Goal: Transaction & Acquisition: Purchase product/service

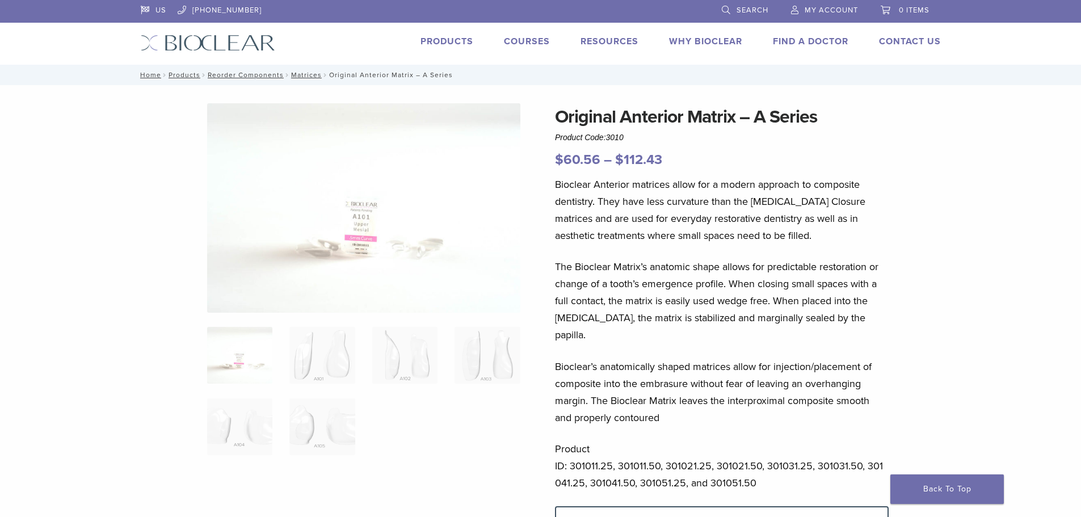
scroll to position [57, 0]
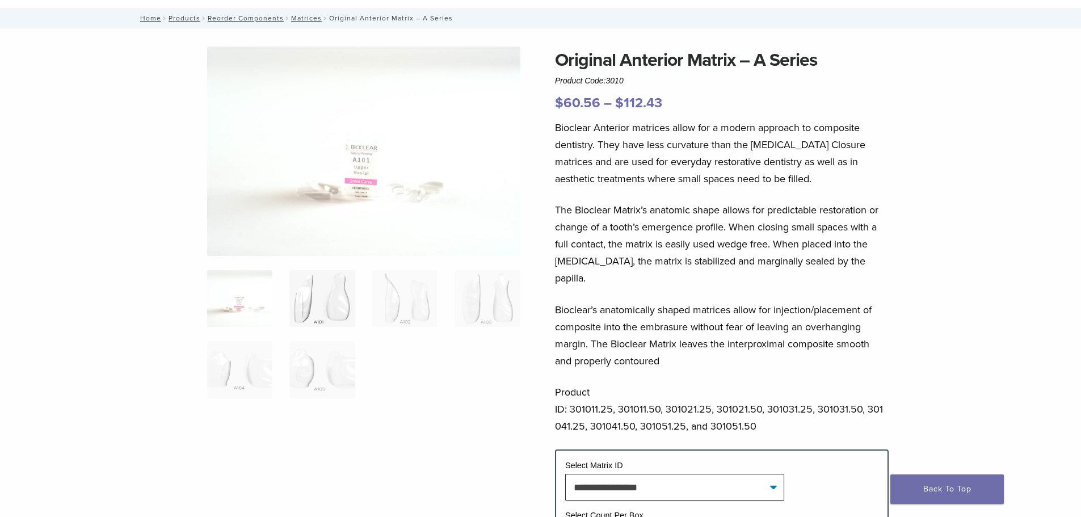
click at [305, 307] on img at bounding box center [321, 298] width 65 height 57
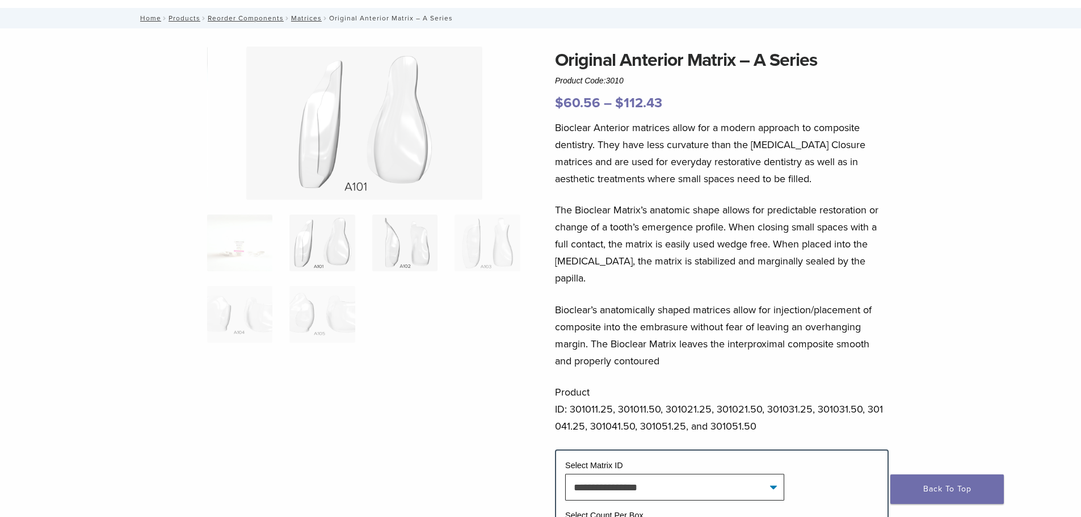
click at [404, 242] on img at bounding box center [404, 243] width 65 height 57
click at [512, 238] on img at bounding box center [487, 243] width 65 height 57
click at [234, 319] on img at bounding box center [239, 314] width 65 height 57
click at [340, 314] on img at bounding box center [321, 314] width 65 height 57
click at [245, 241] on img at bounding box center [239, 243] width 65 height 57
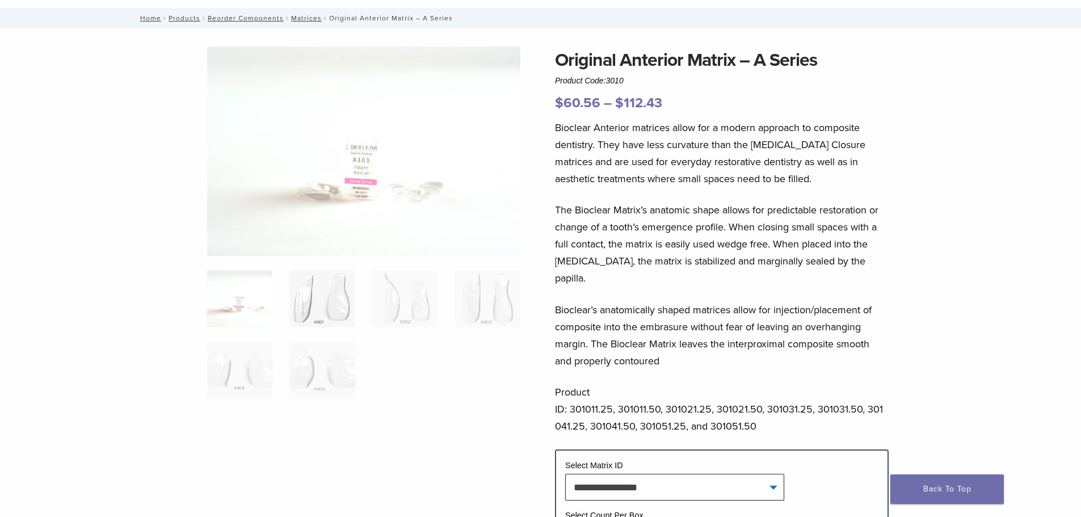
click at [326, 312] on img at bounding box center [321, 298] width 65 height 57
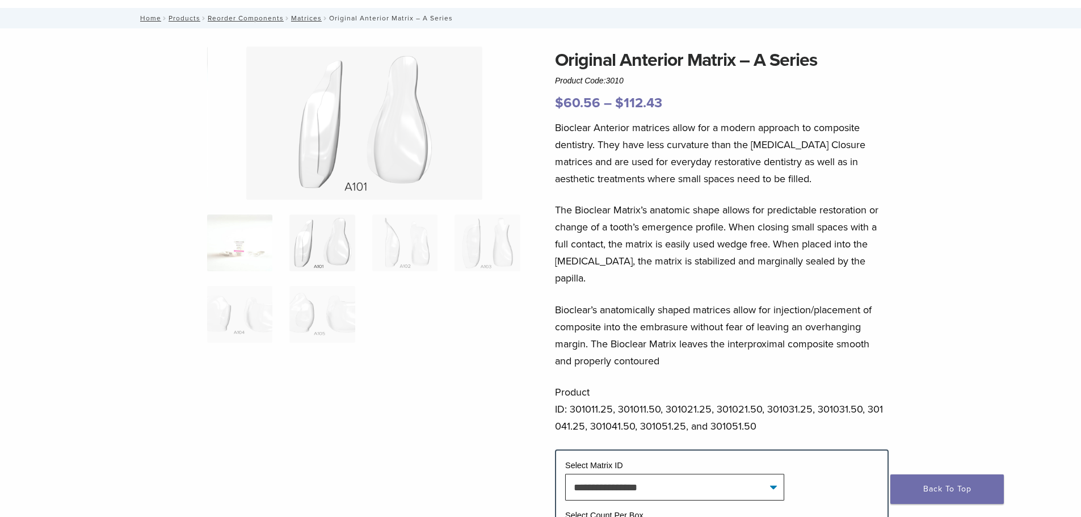
click at [266, 235] on img at bounding box center [239, 243] width 65 height 57
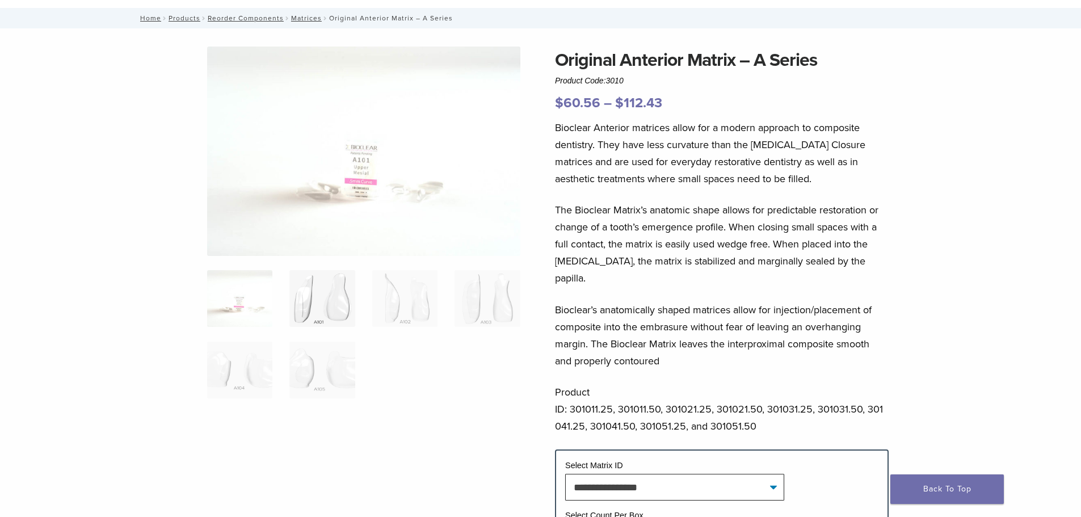
click at [345, 294] on img at bounding box center [321, 298] width 65 height 57
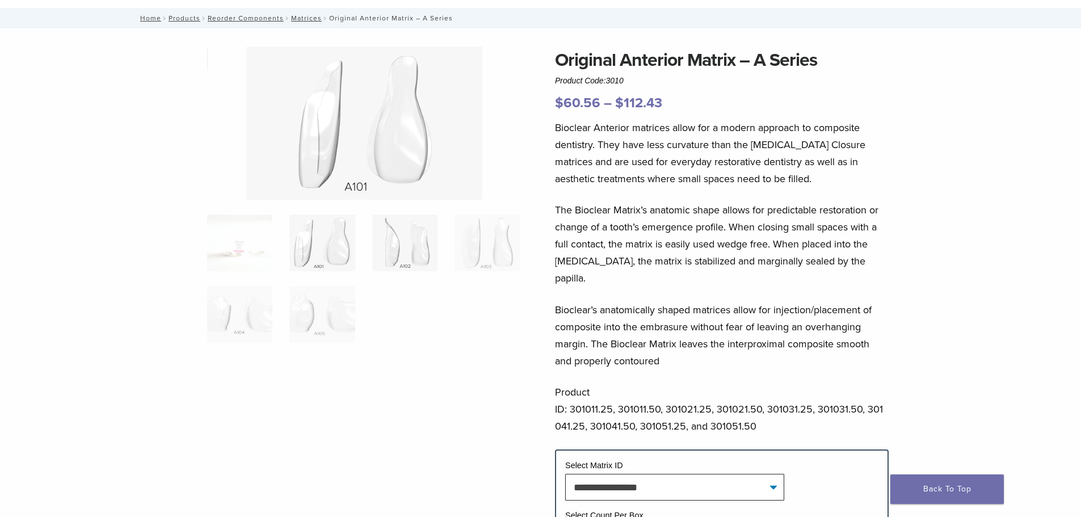
click at [415, 245] on img at bounding box center [404, 243] width 65 height 57
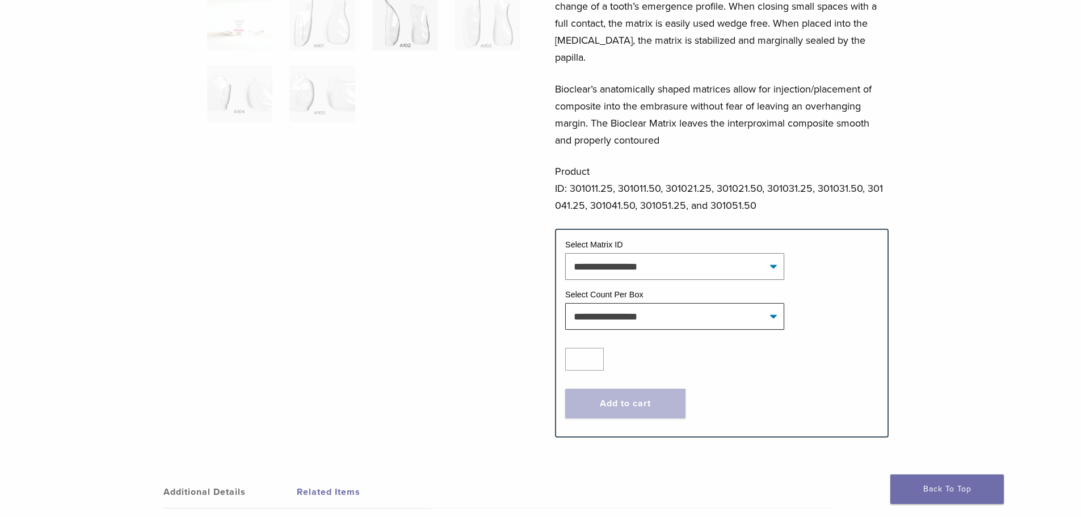
scroll to position [284, 0]
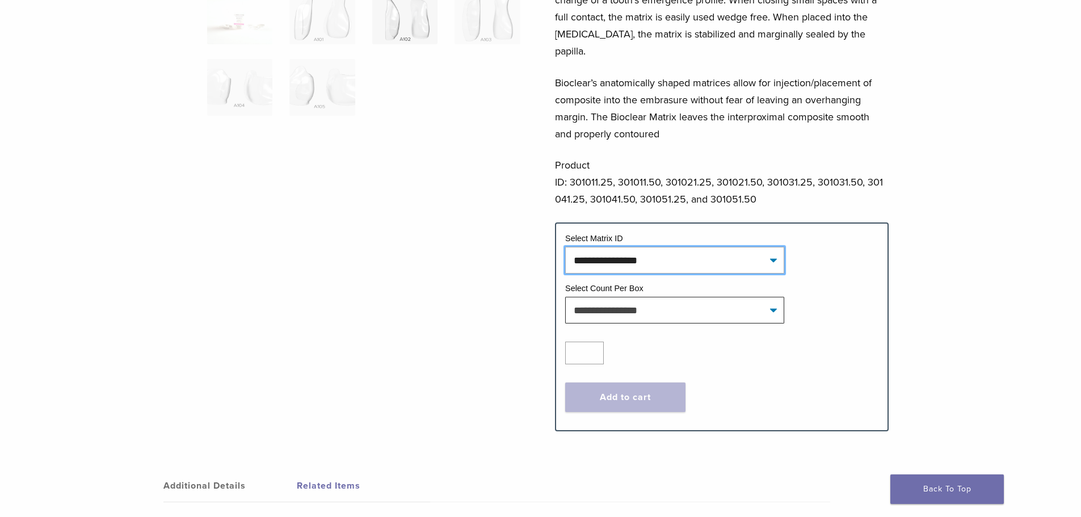
click at [720, 247] on select "**********" at bounding box center [674, 260] width 219 height 26
click at [704, 247] on select "**********" at bounding box center [674, 260] width 219 height 26
click at [489, 267] on div at bounding box center [363, 116] width 313 height 593
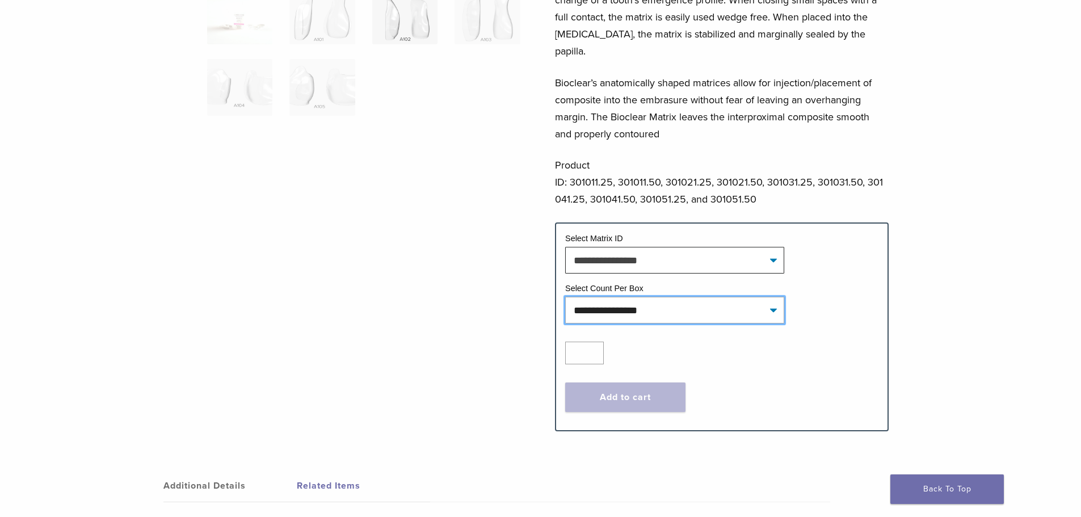
click at [612, 303] on select "**********" at bounding box center [674, 310] width 219 height 26
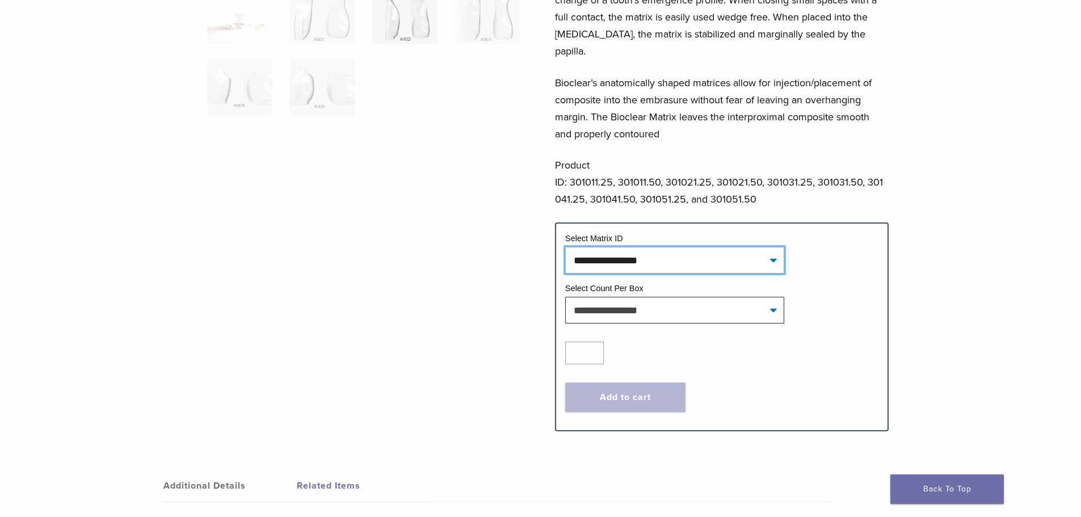
click at [617, 251] on select "**********" at bounding box center [674, 260] width 219 height 26
click at [400, 316] on div at bounding box center [363, 116] width 313 height 593
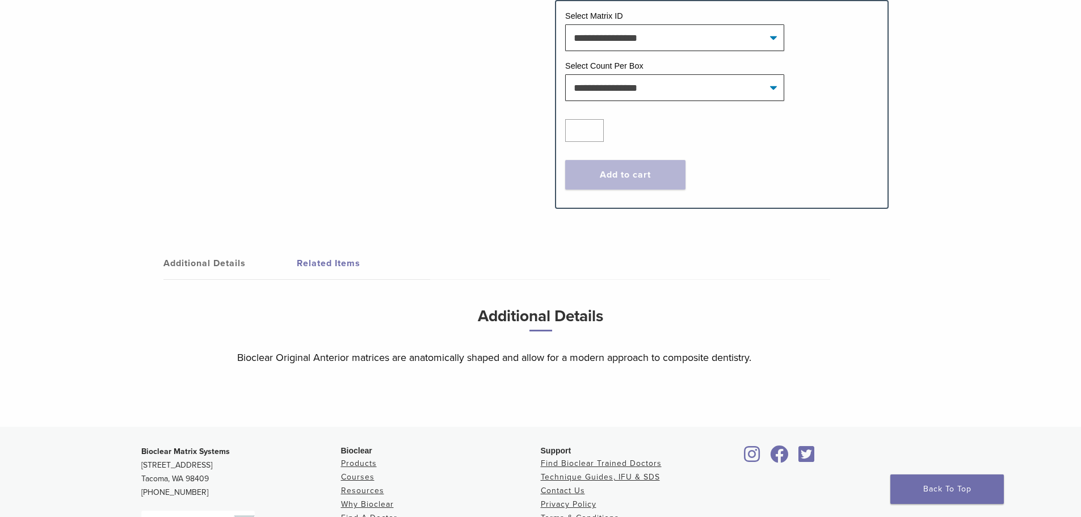
scroll to position [511, 0]
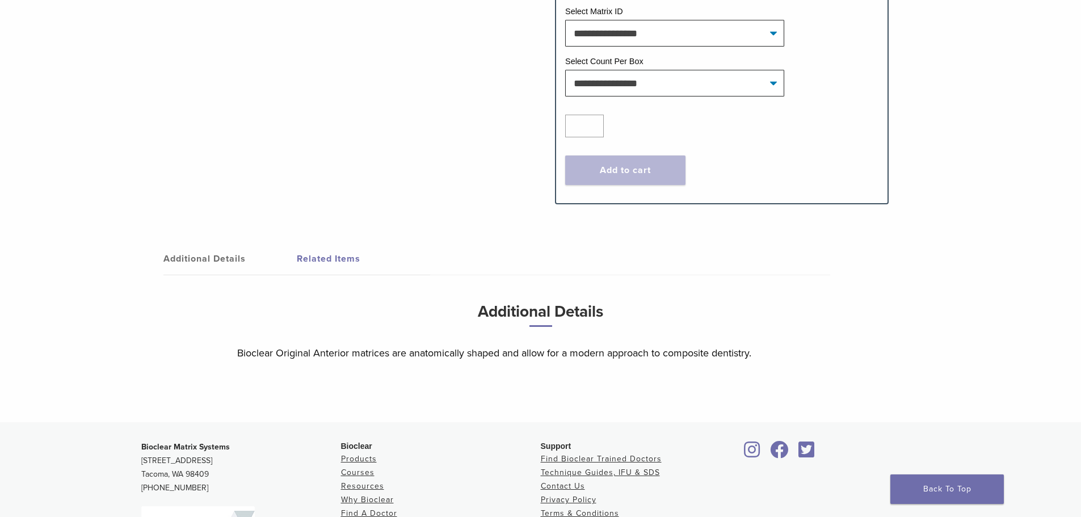
click at [318, 247] on link "Related Items" at bounding box center [363, 259] width 133 height 32
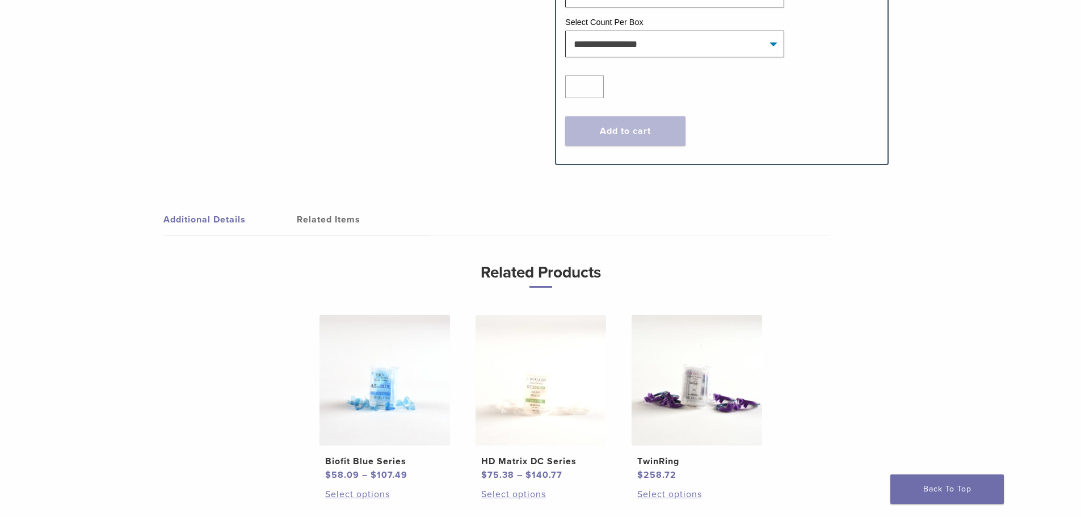
scroll to position [624, 0]
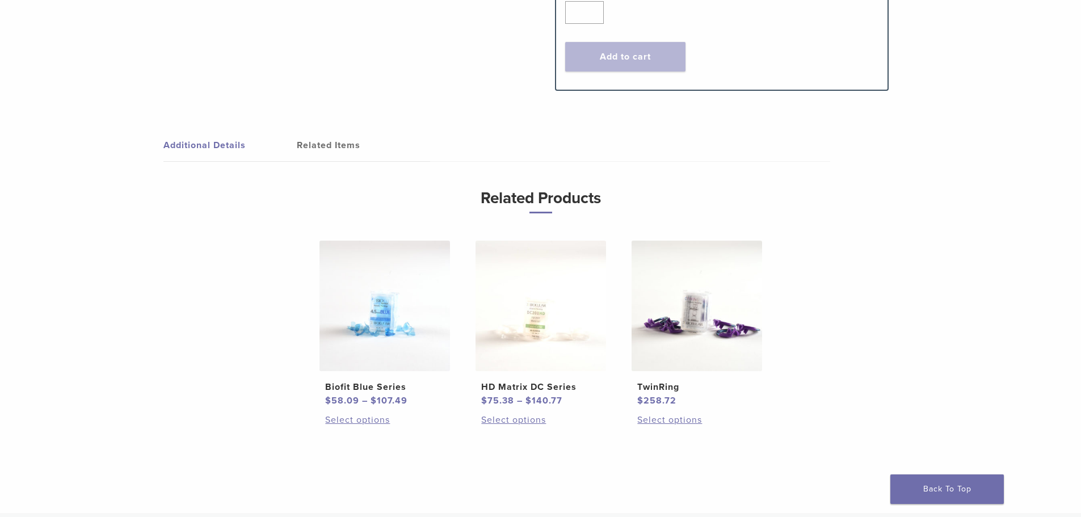
click at [399, 303] on img at bounding box center [384, 306] width 131 height 131
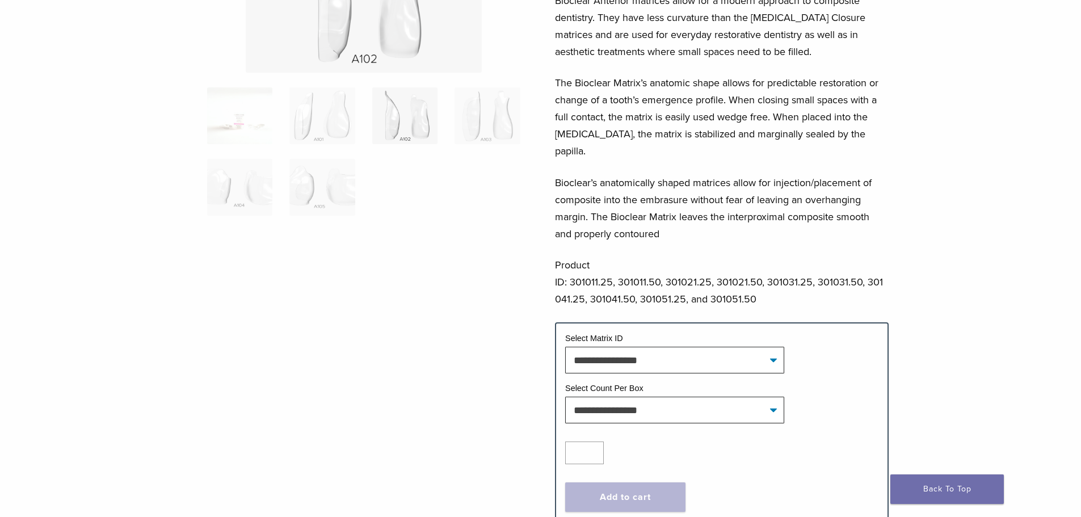
scroll to position [284, 0]
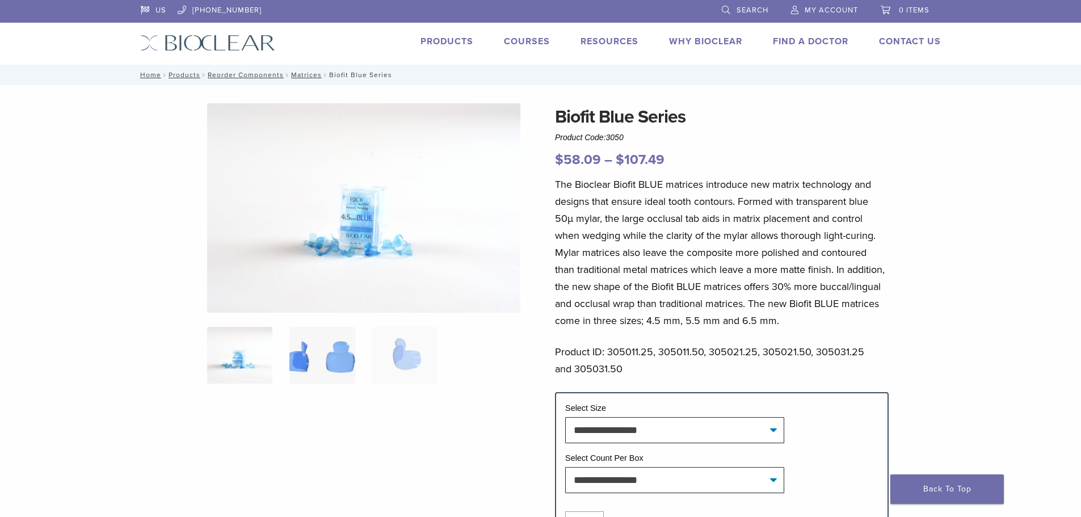
click at [329, 355] on img at bounding box center [321, 355] width 65 height 57
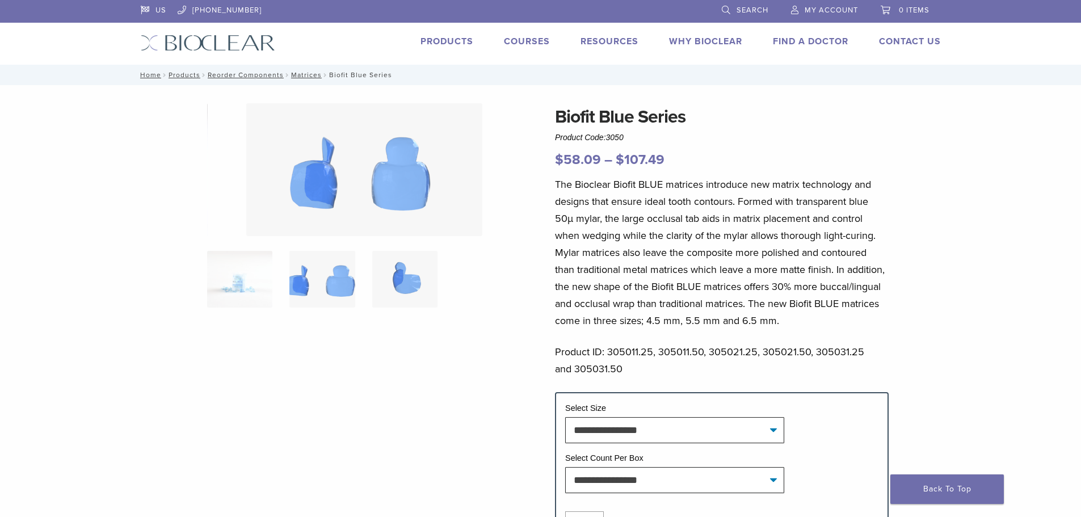
click at [419, 283] on img at bounding box center [404, 279] width 65 height 57
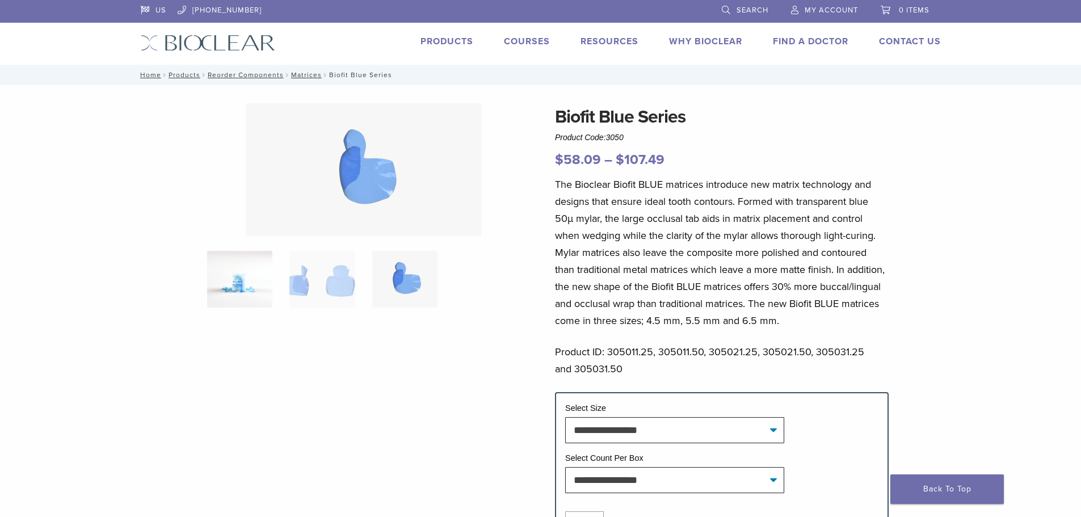
click at [255, 277] on img at bounding box center [239, 279] width 65 height 57
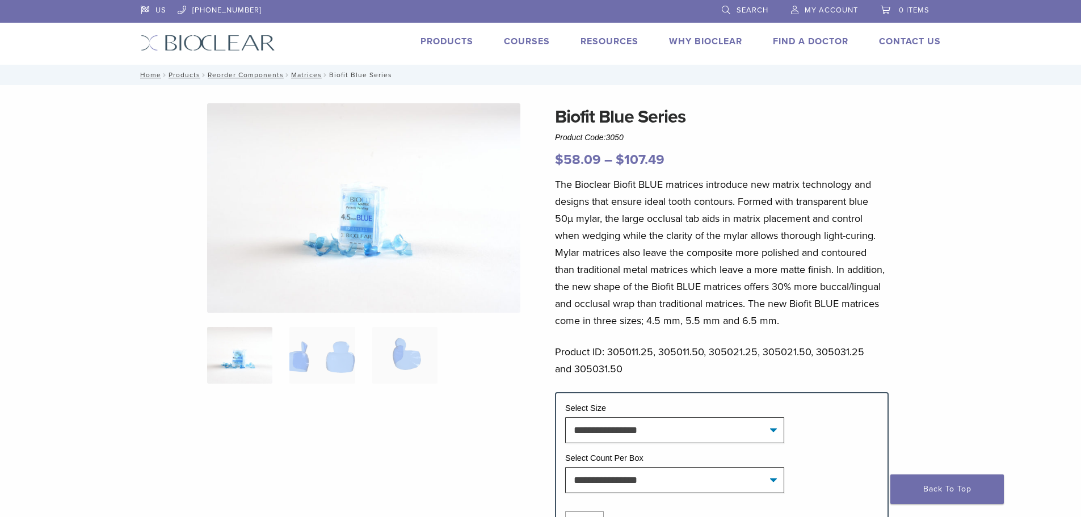
scroll to position [113, 0]
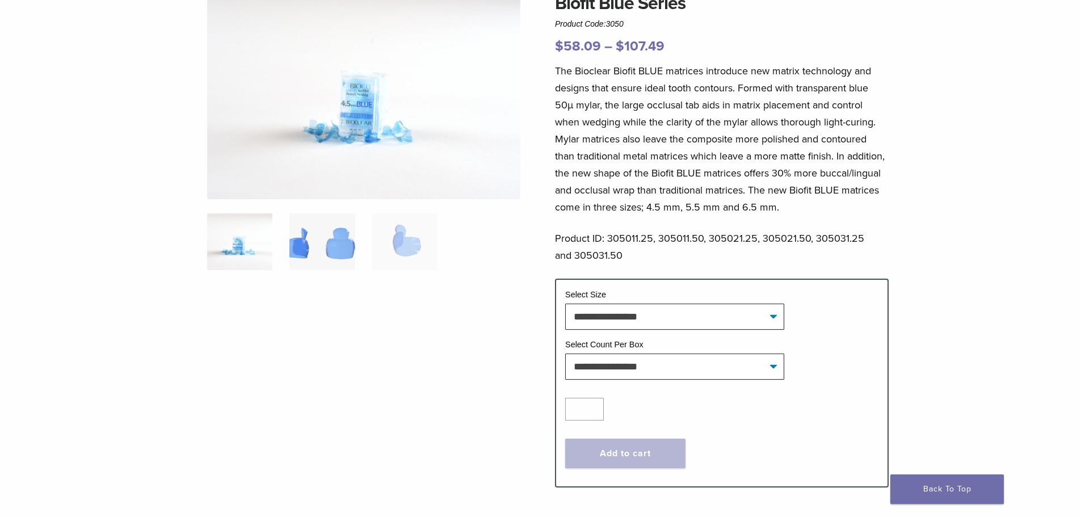
click at [304, 241] on img at bounding box center [321, 241] width 65 height 57
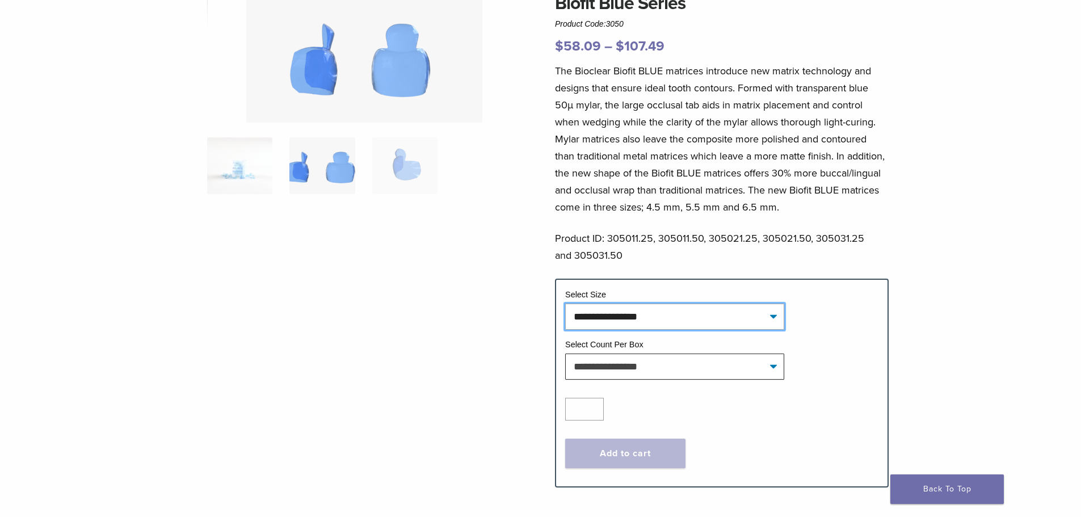
click at [628, 321] on select "**********" at bounding box center [674, 317] width 219 height 26
drag, startPoint x: 521, startPoint y: 317, endPoint x: 567, endPoint y: 344, distance: 53.4
click at [521, 317] on div "Biofit Blue Series Product Code: 3050 $ 58.09 – $ 107.49 Price range: $58.09 th…" at bounding box center [540, 246] width 817 height 512
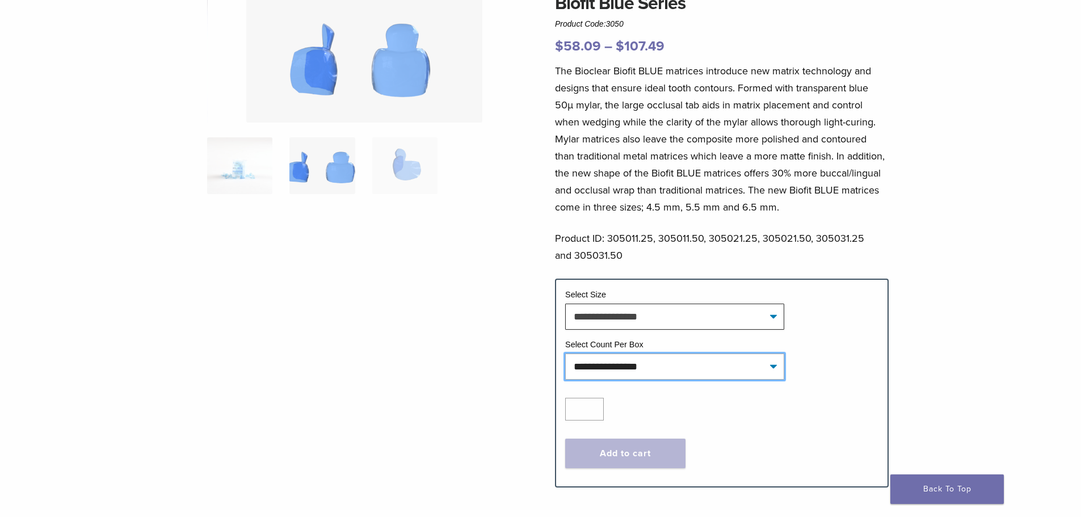
click at [595, 363] on select "**********" at bounding box center [674, 367] width 219 height 26
click at [515, 329] on div at bounding box center [363, 229] width 313 height 479
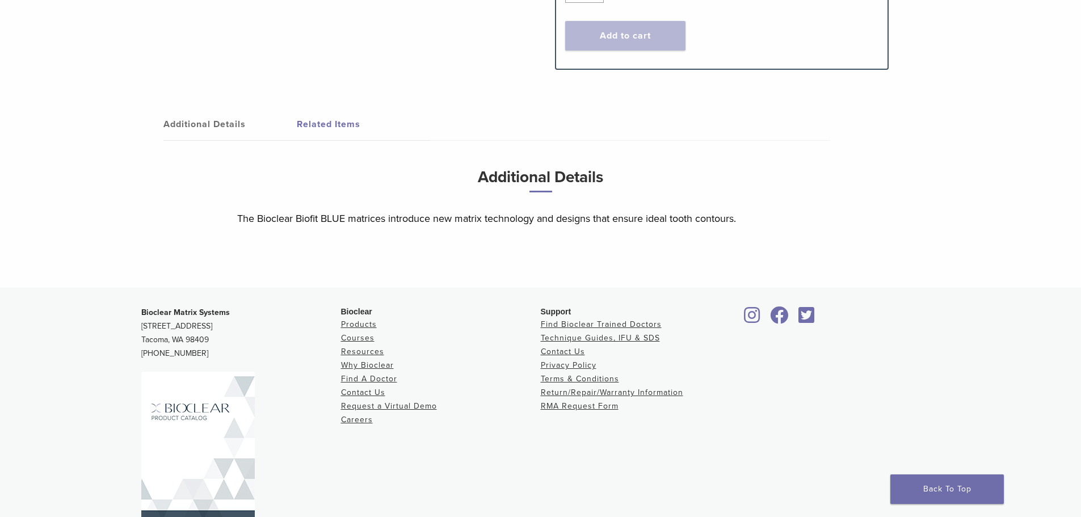
scroll to position [573, 0]
